Goal: Task Accomplishment & Management: Complete application form

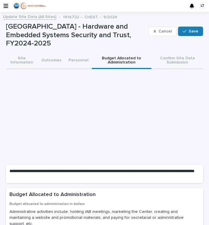
click at [28, 17] on link "Update Site Data (All Sites)" at bounding box center [29, 16] width 53 height 7
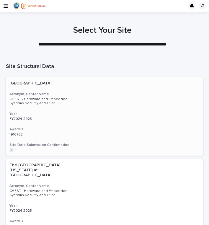
click at [32, 84] on p "[GEOGRAPHIC_DATA]" at bounding box center [38, 83] width 59 height 5
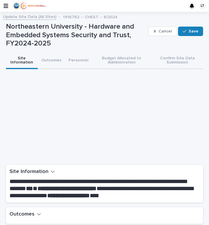
scroll to position [100, 0]
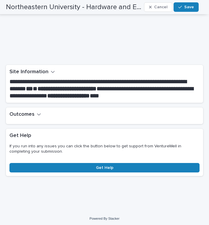
click at [28, 112] on h2 "Outcomes" at bounding box center [21, 114] width 25 height 7
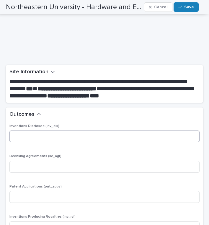
click at [39, 136] on input at bounding box center [104, 137] width 190 height 12
type input "*"
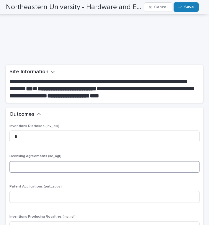
click at [32, 165] on input at bounding box center [104, 167] width 190 height 12
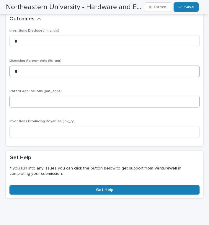
type input "*"
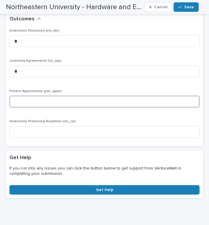
click at [42, 101] on input at bounding box center [104, 102] width 190 height 12
type input "*"
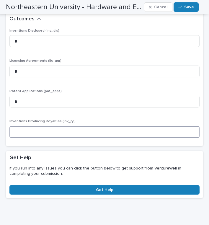
click at [44, 133] on input at bounding box center [104, 132] width 190 height 12
type input "*"
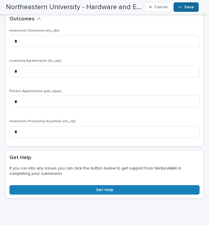
click at [188, 5] on span "Save" at bounding box center [189, 7] width 10 height 4
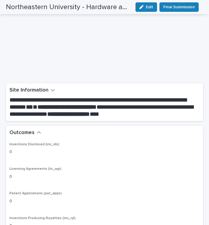
scroll to position [0, 0]
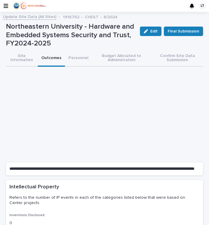
click at [56, 56] on button "Outcomes" at bounding box center [51, 58] width 27 height 17
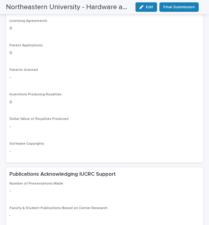
scroll to position [225, 0]
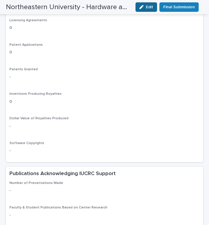
click at [151, 7] on span "Edit" at bounding box center [149, 7] width 7 height 4
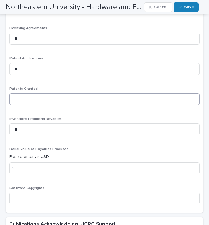
click at [38, 95] on input at bounding box center [104, 99] width 190 height 12
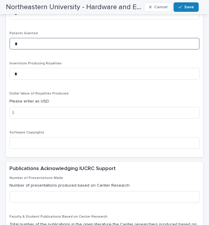
scroll to position [282, 0]
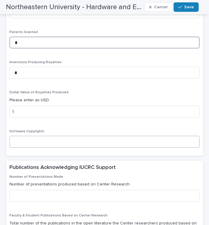
type input "*"
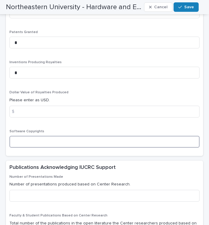
click at [29, 140] on input at bounding box center [104, 142] width 190 height 12
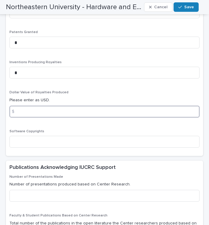
click at [30, 110] on input at bounding box center [104, 112] width 190 height 12
type input "*"
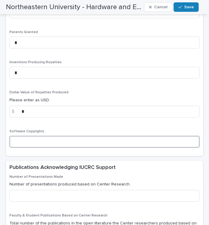
click at [27, 137] on input at bounding box center [104, 142] width 190 height 12
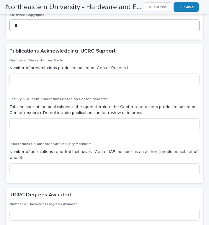
scroll to position [399, 0]
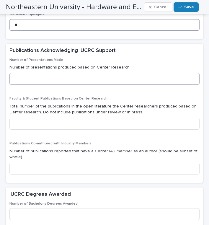
type input "*"
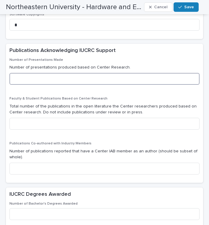
click at [49, 76] on input at bounding box center [104, 79] width 190 height 12
type input "*"
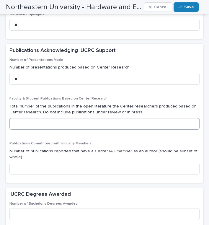
click at [45, 119] on input at bounding box center [104, 124] width 190 height 12
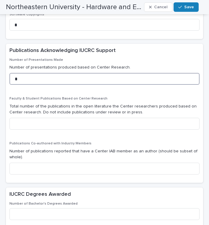
click at [30, 73] on input "*" at bounding box center [104, 79] width 190 height 12
type input "*"
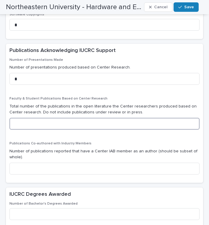
click at [22, 122] on input at bounding box center [104, 124] width 190 height 12
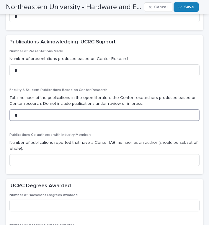
scroll to position [416, 0]
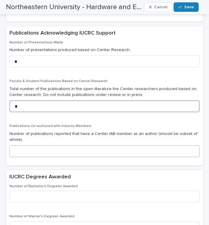
type input "*"
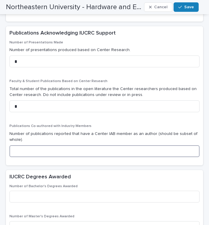
click at [40, 149] on input at bounding box center [104, 151] width 190 height 12
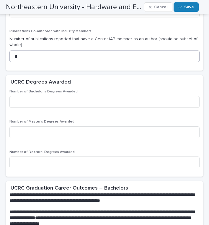
scroll to position [512, 0]
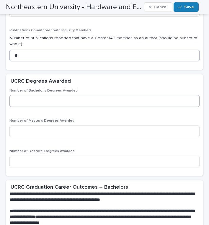
type input "*"
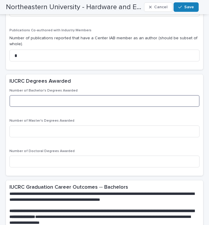
click at [62, 96] on input at bounding box center [104, 101] width 190 height 12
type input "*"
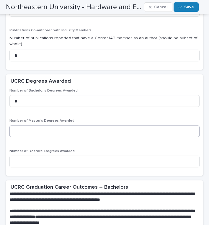
click at [32, 126] on input at bounding box center [104, 132] width 190 height 12
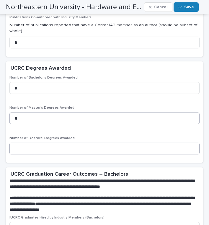
scroll to position [526, 0]
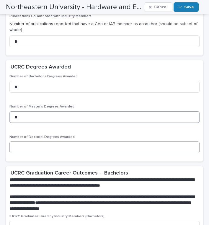
type input "*"
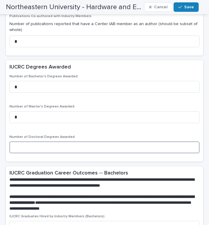
click at [50, 145] on input at bounding box center [104, 148] width 190 height 12
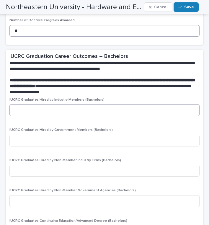
scroll to position [643, 0]
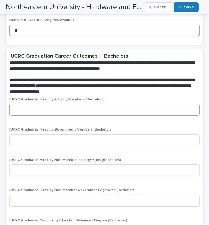
type input "*"
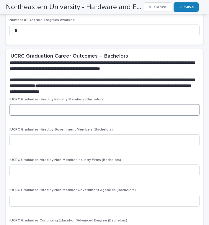
click at [58, 106] on input at bounding box center [104, 110] width 190 height 12
type input "*"
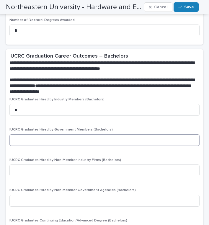
click at [50, 139] on input at bounding box center [104, 140] width 190 height 12
type input "*"
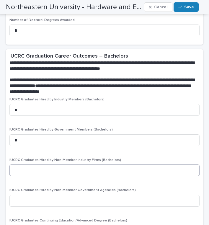
click at [52, 165] on input at bounding box center [104, 171] width 190 height 12
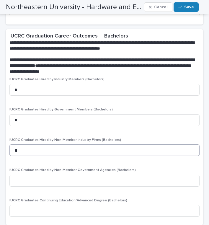
scroll to position [707, 0]
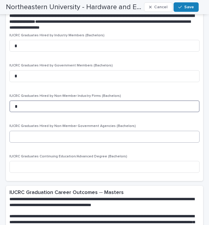
type input "*"
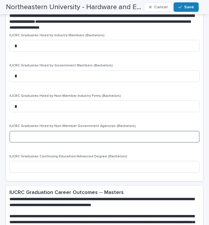
click at [25, 131] on input at bounding box center [104, 137] width 190 height 12
type input "*"
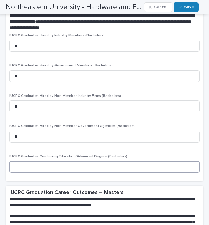
click at [33, 161] on input at bounding box center [104, 167] width 190 height 12
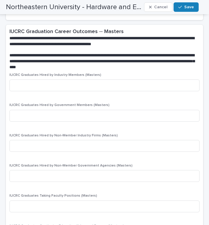
scroll to position [869, 0]
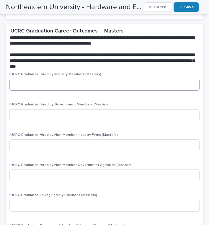
type input "*"
click at [117, 79] on input at bounding box center [104, 85] width 190 height 12
type input "*"
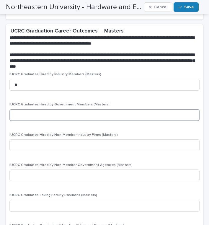
click at [64, 110] on input at bounding box center [104, 115] width 190 height 12
type input "*"
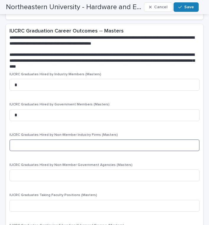
click at [57, 142] on input at bounding box center [104, 145] width 190 height 12
type input "*"
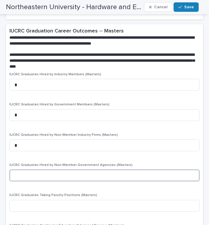
click at [52, 171] on input at bounding box center [104, 176] width 190 height 12
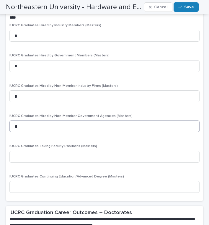
scroll to position [968, 0]
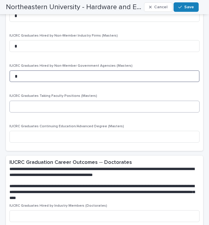
type input "*"
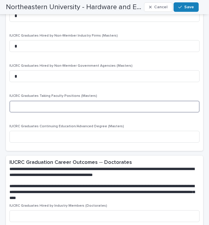
click at [56, 101] on input at bounding box center [104, 107] width 190 height 12
type input "*"
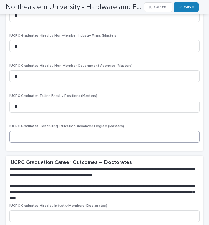
click at [58, 133] on input at bounding box center [104, 137] width 190 height 12
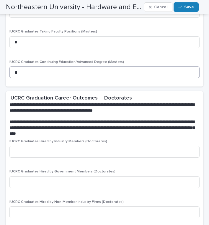
scroll to position [1073, 0]
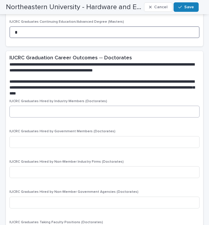
type input "*"
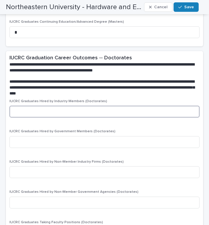
click at [27, 106] on input at bounding box center [104, 112] width 190 height 12
type input "*"
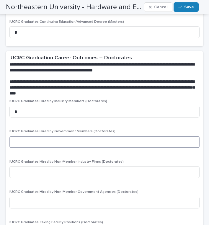
click at [25, 136] on input at bounding box center [104, 142] width 190 height 12
type input "*"
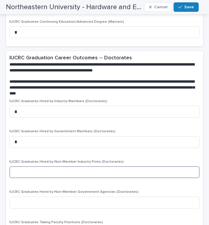
click at [34, 166] on input at bounding box center [104, 172] width 190 height 12
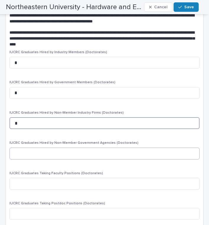
type input "*"
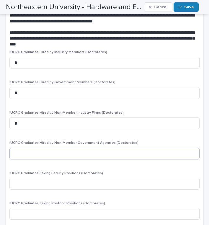
click at [34, 148] on input at bounding box center [104, 154] width 190 height 12
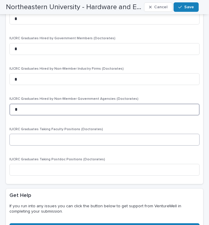
type input "*"
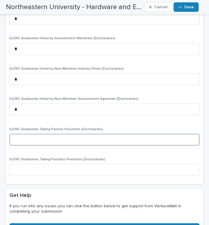
click at [34, 134] on input at bounding box center [104, 140] width 190 height 12
type input "*"
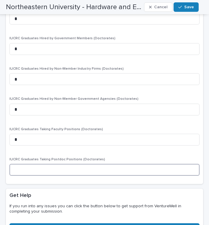
click at [45, 164] on input at bounding box center [104, 170] width 190 height 12
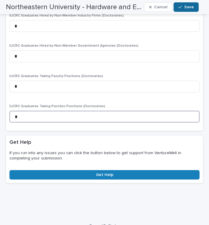
type input "*"
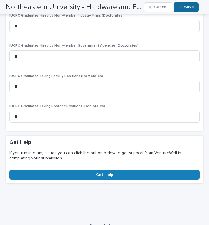
click at [187, 7] on span "Save" at bounding box center [189, 7] width 10 height 4
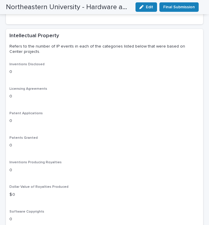
scroll to position [0, 0]
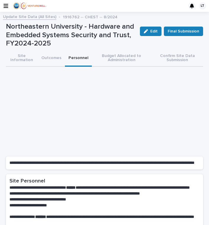
click at [82, 59] on button "Personnel" at bounding box center [78, 58] width 27 height 17
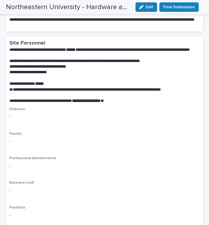
scroll to position [156, 0]
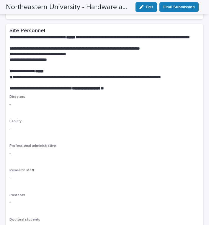
click at [54, 103] on p "-" at bounding box center [104, 104] width 190 height 6
click at [148, 8] on span "Edit" at bounding box center [149, 7] width 7 height 4
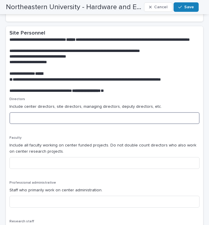
click at [39, 119] on input at bounding box center [104, 118] width 190 height 12
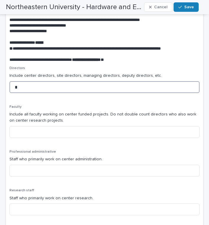
scroll to position [188, 0]
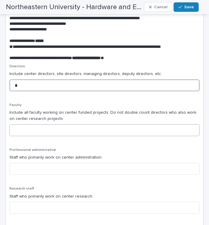
type input "*"
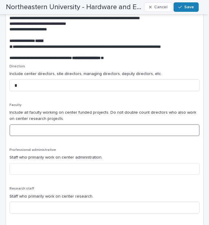
click at [95, 125] on input at bounding box center [104, 130] width 190 height 12
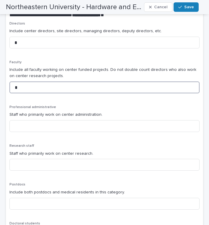
scroll to position [238, 0]
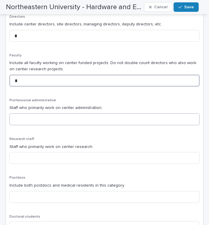
type input "*"
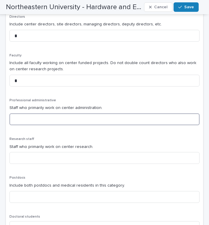
click at [87, 113] on input at bounding box center [104, 119] width 190 height 12
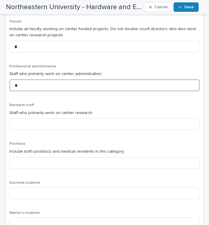
scroll to position [274, 0]
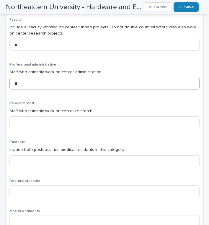
type input "*"
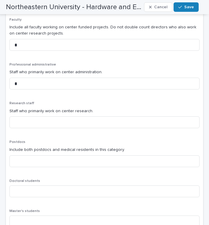
click at [48, 113] on div "Research staff Staff who primarily work on center research." at bounding box center [104, 117] width 190 height 32
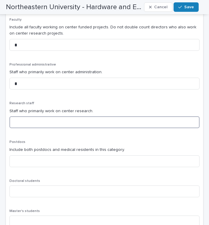
click at [48, 116] on input at bounding box center [104, 122] width 190 height 12
type input "*"
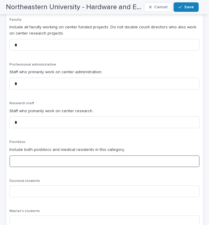
click at [43, 155] on input at bounding box center [104, 161] width 190 height 12
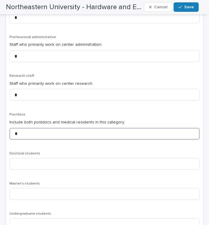
scroll to position [302, 0]
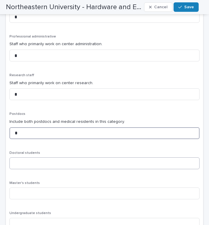
type input "*"
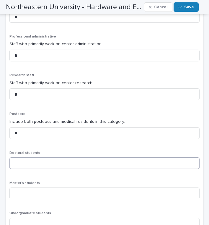
click at [39, 160] on input at bounding box center [104, 163] width 190 height 12
type input "*"
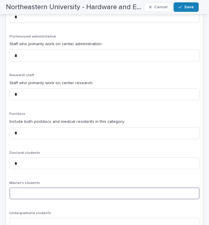
click at [20, 188] on input at bounding box center [104, 194] width 190 height 12
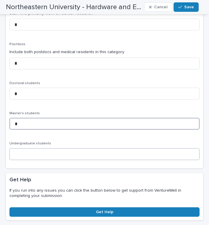
scroll to position [372, 0]
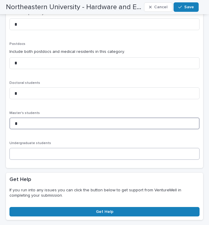
type input "*"
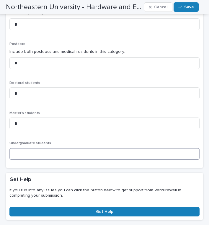
click at [104, 152] on input at bounding box center [104, 154] width 190 height 12
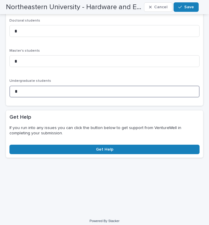
scroll to position [434, 0]
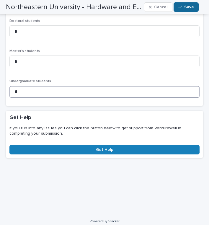
type input "*"
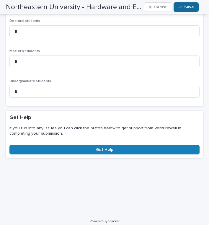
click at [184, 8] on div "button" at bounding box center [181, 7] width 6 height 4
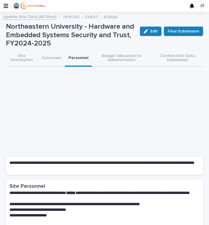
scroll to position [0, 0]
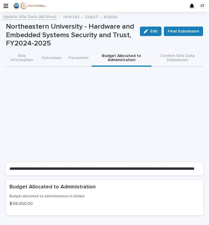
click at [122, 60] on button "Budget Allocated to Administration" at bounding box center [122, 58] width 60 height 17
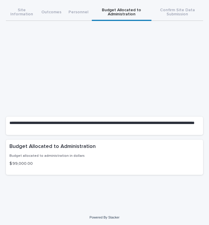
scroll to position [45, 0]
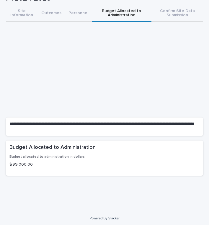
click at [26, 165] on p "$ 99,000.00" at bounding box center [104, 165] width 190 height 6
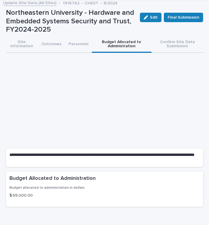
scroll to position [9, 0]
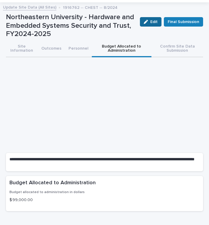
click at [150, 23] on span "Edit" at bounding box center [153, 22] width 7 height 4
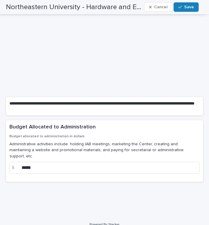
scroll to position [67, 0]
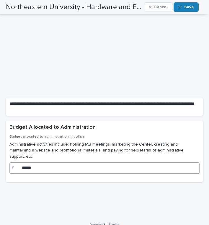
drag, startPoint x: 35, startPoint y: 158, endPoint x: -2, endPoint y: 151, distance: 37.7
click at [0, 151] on html "**********" at bounding box center [104, 112] width 209 height 225
type input "*****"
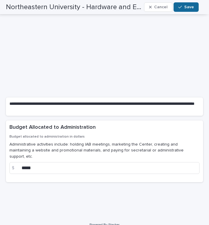
click at [181, 7] on icon "button" at bounding box center [180, 7] width 4 height 4
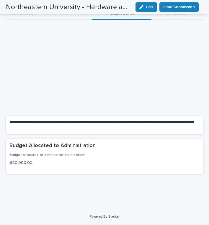
scroll to position [45, 0]
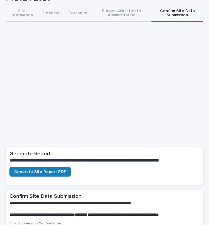
click at [174, 12] on button "Confirm Site Data Submission" at bounding box center [178, 13] width 52 height 17
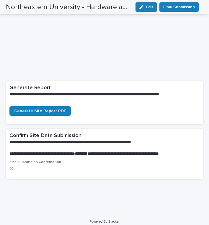
scroll to position [113, 0]
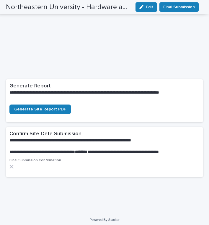
click at [14, 165] on div at bounding box center [104, 167] width 190 height 4
click at [146, 6] on div "button" at bounding box center [142, 7] width 6 height 4
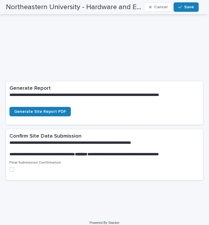
click at [12, 168] on span at bounding box center [11, 169] width 5 height 5
click at [187, 6] on span "Save" at bounding box center [189, 7] width 10 height 4
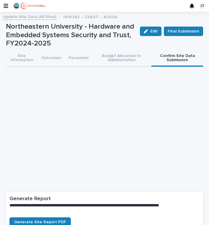
scroll to position [0, 0]
click at [12, 16] on link "Update Site Data (All Sites)" at bounding box center [29, 16] width 53 height 7
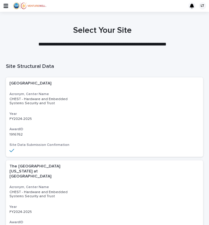
click at [4, 6] on icon "button" at bounding box center [6, 5] width 5 height 5
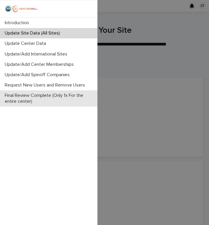
click at [39, 96] on p "Final Review Complete (Only 1x For the entire center)" at bounding box center [49, 98] width 95 height 11
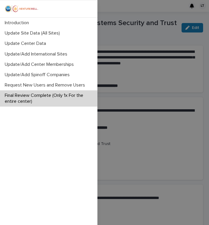
click at [144, 114] on div "Introduction Update Site Data (All Sites) Update Center Data Update/Add Interna…" at bounding box center [104, 112] width 209 height 225
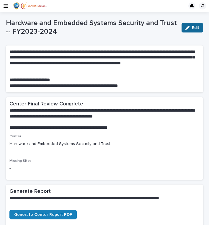
click at [187, 27] on div "button" at bounding box center [189, 28] width 6 height 4
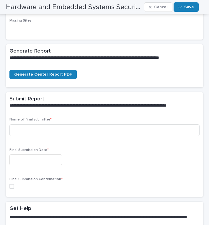
scroll to position [152, 0]
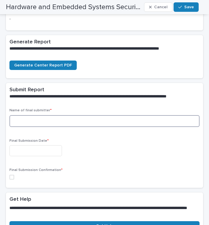
click at [58, 115] on input at bounding box center [104, 121] width 190 height 12
type input "**********"
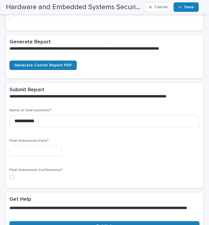
click at [47, 149] on input "text" at bounding box center [35, 150] width 53 height 11
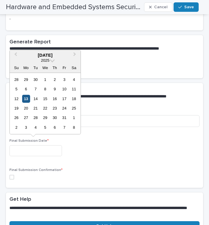
click at [26, 101] on div "13" at bounding box center [26, 99] width 8 height 8
type input "**********"
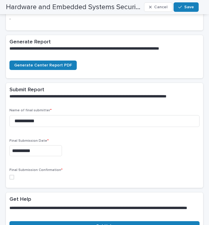
click at [11, 175] on span at bounding box center [11, 177] width 5 height 5
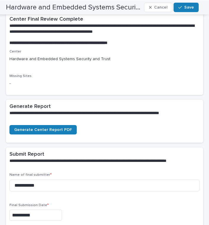
scroll to position [83, 0]
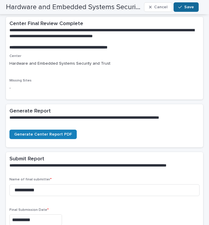
click at [186, 5] on span "Save" at bounding box center [189, 7] width 10 height 4
